Goal: Information Seeking & Learning: Compare options

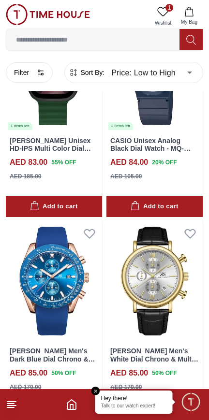
scroll to position [5975, 0]
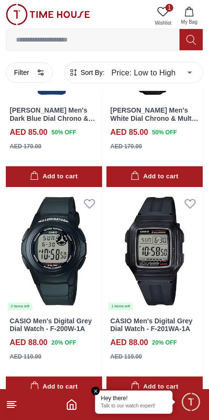
scroll to position [6032, 0]
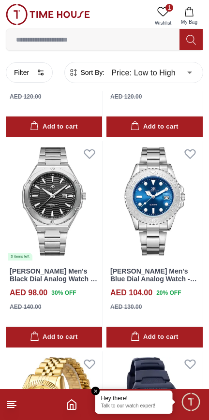
scroll to position [7343, 0]
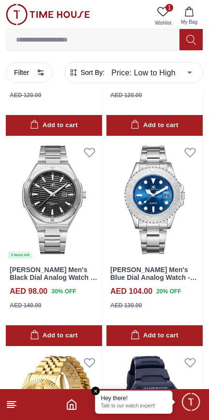
click at [11, 408] on line at bounding box center [10, 408] width 7 height 0
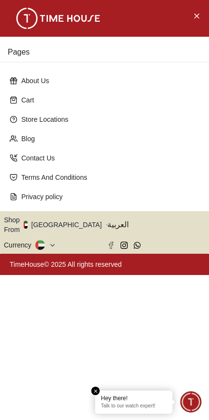
scroll to position [6032, 0]
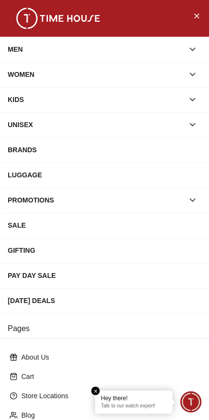
click at [193, 50] on icon "button" at bounding box center [193, 49] width 10 height 10
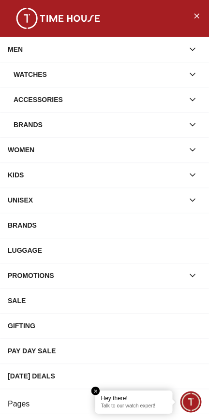
click at [35, 128] on div "Brands" at bounding box center [99, 124] width 170 height 17
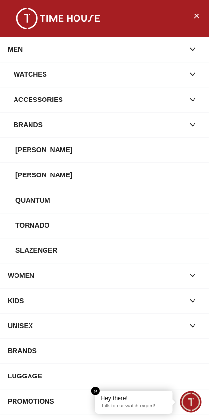
click at [21, 75] on div "Watches" at bounding box center [99, 74] width 170 height 17
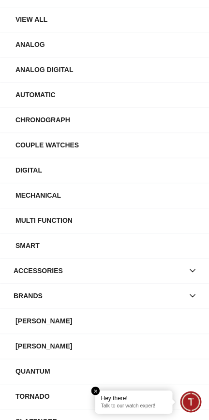
scroll to position [81, 0]
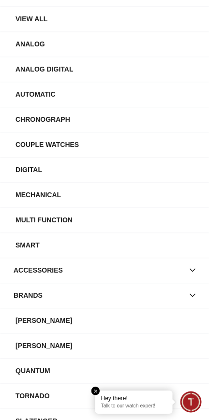
click at [193, 276] on button "button" at bounding box center [192, 270] width 17 height 17
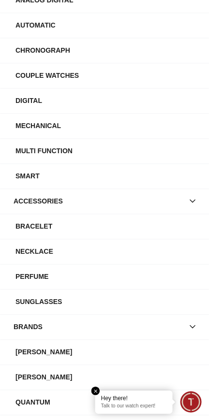
scroll to position [150, 0]
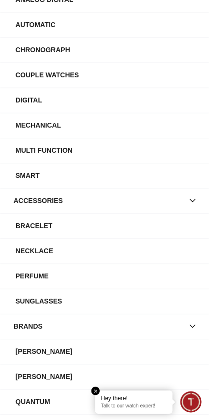
click at [147, 255] on div "Necklace" at bounding box center [108, 250] width 186 height 17
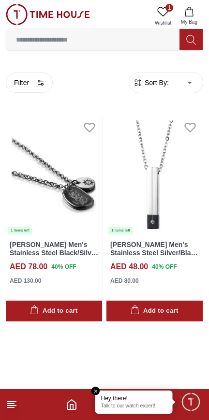
scroll to position [1495, 0]
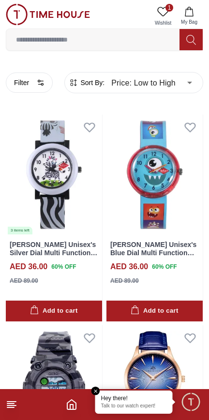
click at [15, 406] on line at bounding box center [11, 406] width 9 height 0
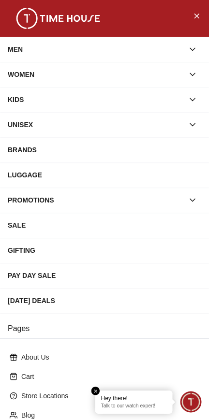
click at [193, 47] on icon "button" at bounding box center [193, 49] width 10 height 10
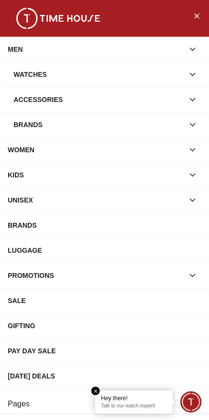
click at [118, 93] on div "Accessories" at bounding box center [99, 99] width 170 height 17
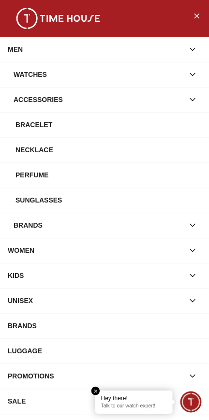
click at [29, 128] on div "Bracelet" at bounding box center [108, 124] width 186 height 17
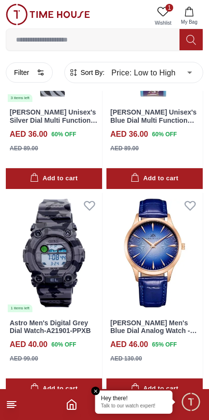
scroll to position [277, 0]
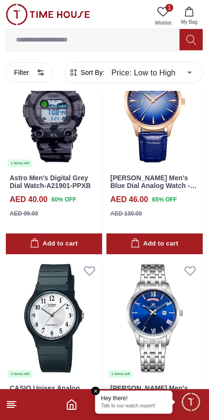
click at [15, 406] on icon at bounding box center [12, 405] width 12 height 12
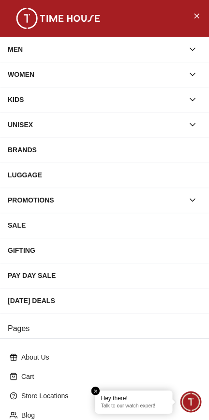
click at [185, 203] on button "button" at bounding box center [192, 199] width 17 height 17
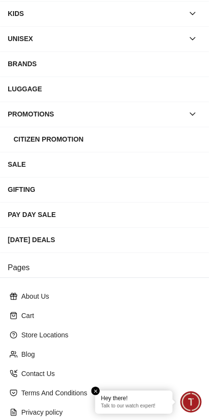
scroll to position [0, 0]
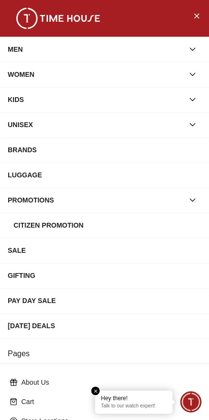
click at [197, 48] on icon "button" at bounding box center [193, 49] width 10 height 10
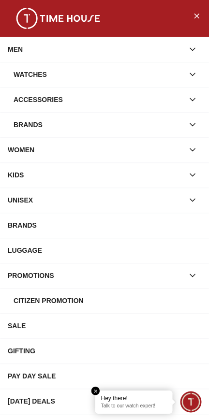
click at [188, 77] on icon "button" at bounding box center [193, 75] width 10 height 10
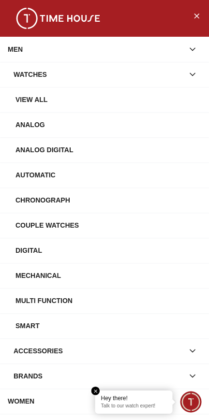
click at [143, 105] on div "View All" at bounding box center [108, 99] width 186 height 17
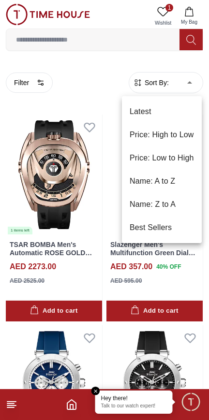
click at [182, 158] on li "Price: Low to High" at bounding box center [162, 157] width 80 height 23
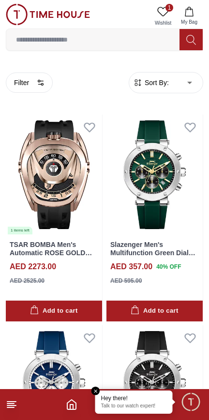
type input "*"
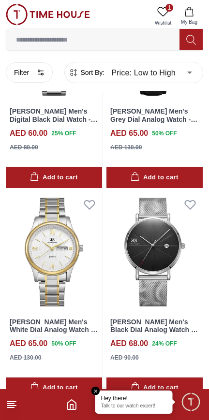
scroll to position [1820, 0]
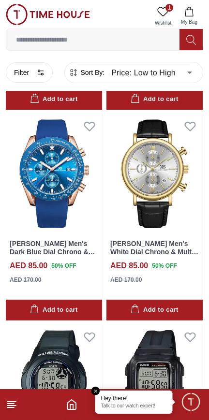
scroll to position [6032, 0]
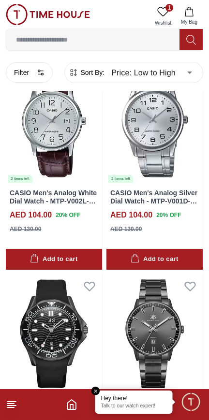
scroll to position [8139, 0]
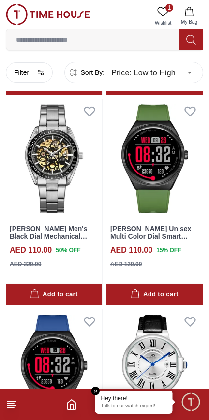
scroll to position [9055, 0]
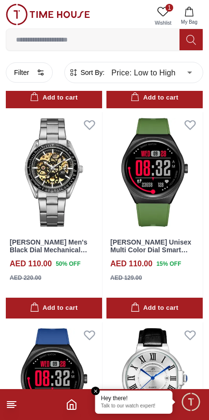
click at [139, 208] on img at bounding box center [154, 172] width 96 height 120
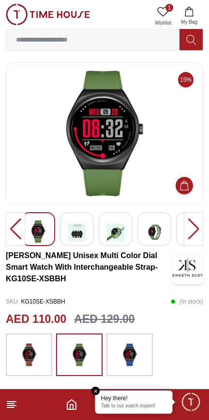
click at [106, 233] on div at bounding box center [116, 229] width 34 height 34
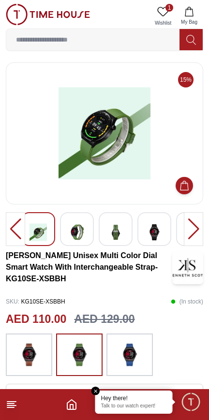
click at [116, 231] on img at bounding box center [115, 232] width 17 height 24
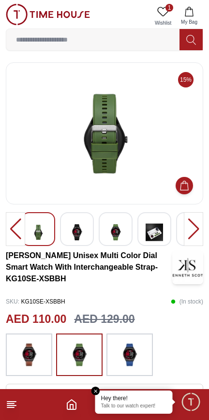
click at [120, 235] on img at bounding box center [115, 232] width 17 height 24
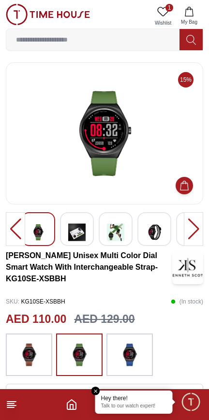
click at [79, 231] on img at bounding box center [76, 232] width 17 height 24
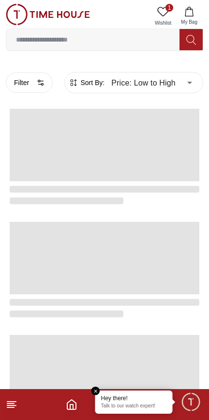
scroll to position [1495, 0]
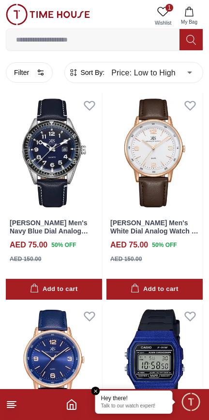
scroll to position [3926, 0]
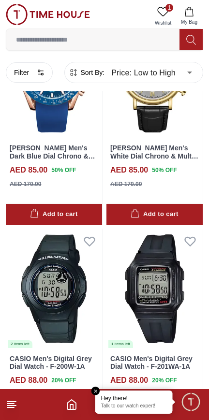
scroll to position [6032, 0]
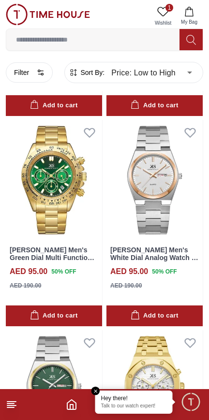
scroll to position [6521, 0]
click at [155, 231] on img at bounding box center [154, 180] width 96 height 120
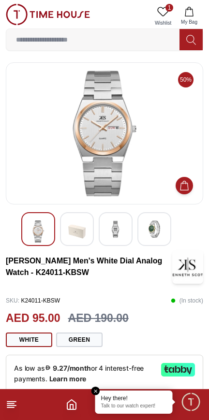
click at [116, 235] on img at bounding box center [115, 228] width 17 height 17
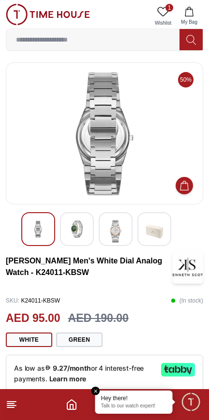
click at [146, 236] on img at bounding box center [154, 231] width 17 height 22
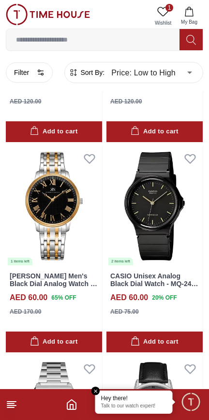
scroll to position [1820, 0]
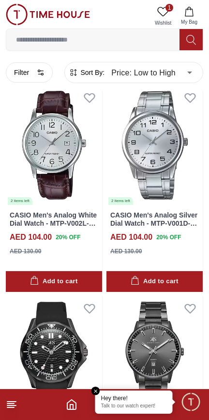
scroll to position [8099, 0]
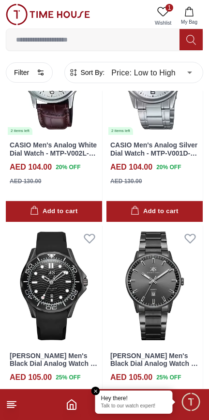
scroll to position [8137, 0]
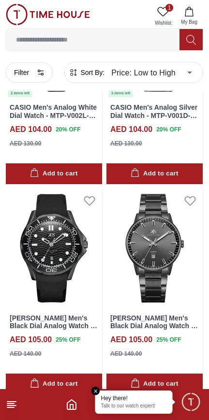
click at [38, 243] on img at bounding box center [54, 248] width 96 height 120
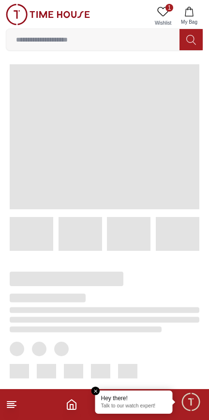
click at [164, 11] on icon at bounding box center [163, 12] width 12 height 12
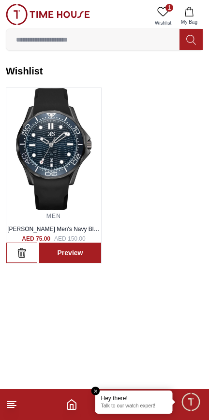
click at [38, 170] on img at bounding box center [53, 149] width 95 height 122
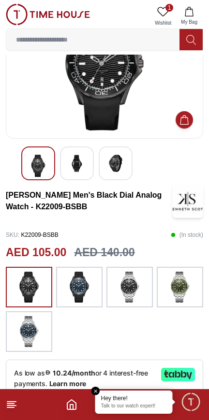
scroll to position [66, 0]
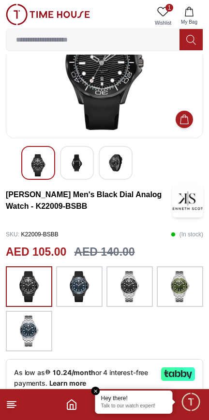
click at [77, 281] on img at bounding box center [79, 286] width 24 height 31
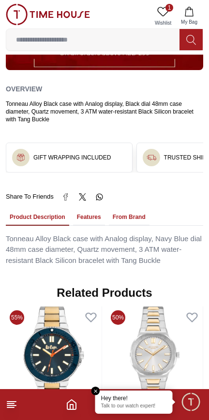
scroll to position [629, 0]
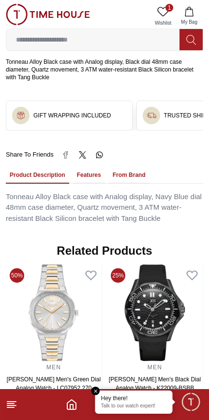
scroll to position [66, 0]
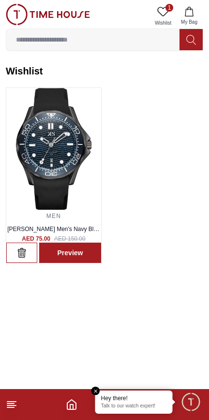
click at [66, 409] on icon "Home" at bounding box center [72, 405] width 12 height 12
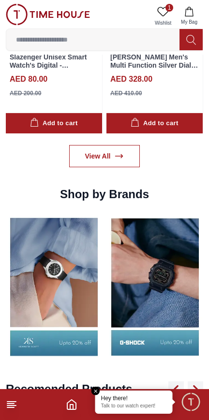
scroll to position [886, 0]
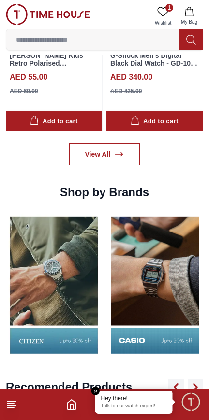
click at [129, 320] on img at bounding box center [155, 285] width 96 height 150
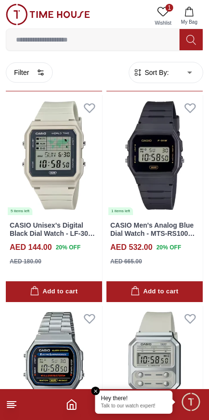
scroll to position [839, 0]
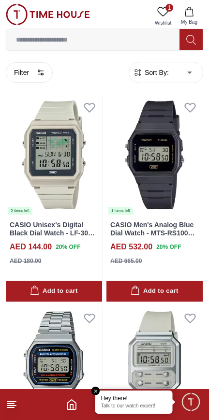
click at [179, 68] on body "100% Genuine products with International Warranty Shop From [GEOGRAPHIC_DATA] |…" at bounding box center [104, 375] width 209 height 2429
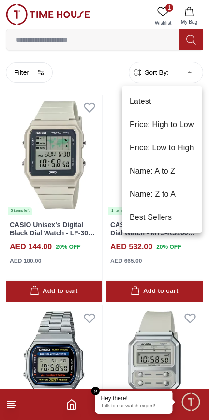
click at [180, 148] on li "Price: Low to High" at bounding box center [162, 147] width 80 height 23
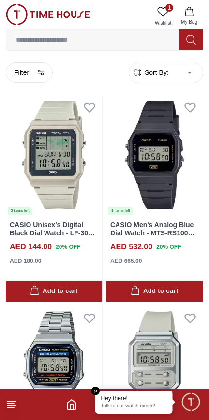
type input "*"
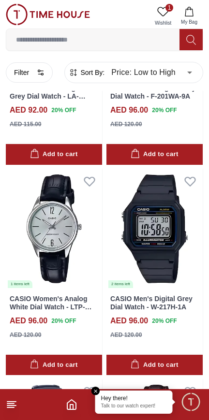
scroll to position [1475, 0]
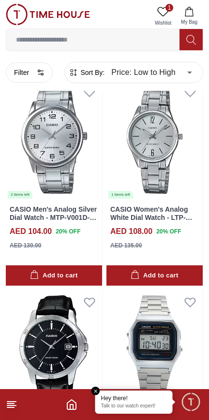
scroll to position [2329, 0]
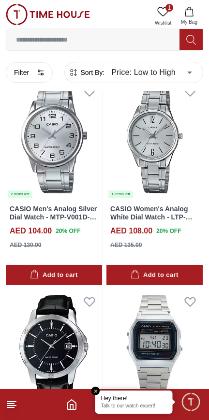
click at [44, 150] on img at bounding box center [54, 139] width 96 height 120
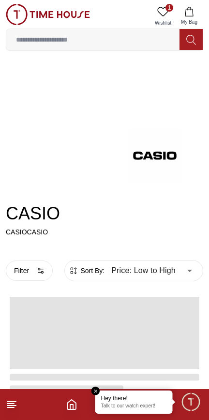
scroll to position [1682, 0]
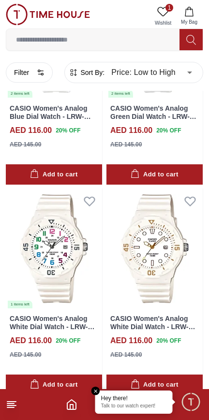
scroll to position [2009, 0]
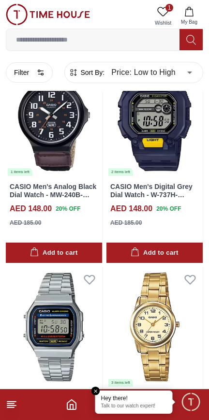
scroll to position [6220, 0]
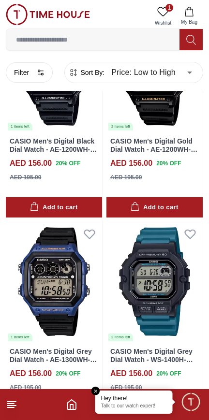
scroll to position [7450, 0]
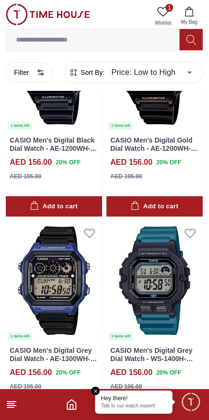
scroll to position [6220, 0]
